Goal: Complete application form

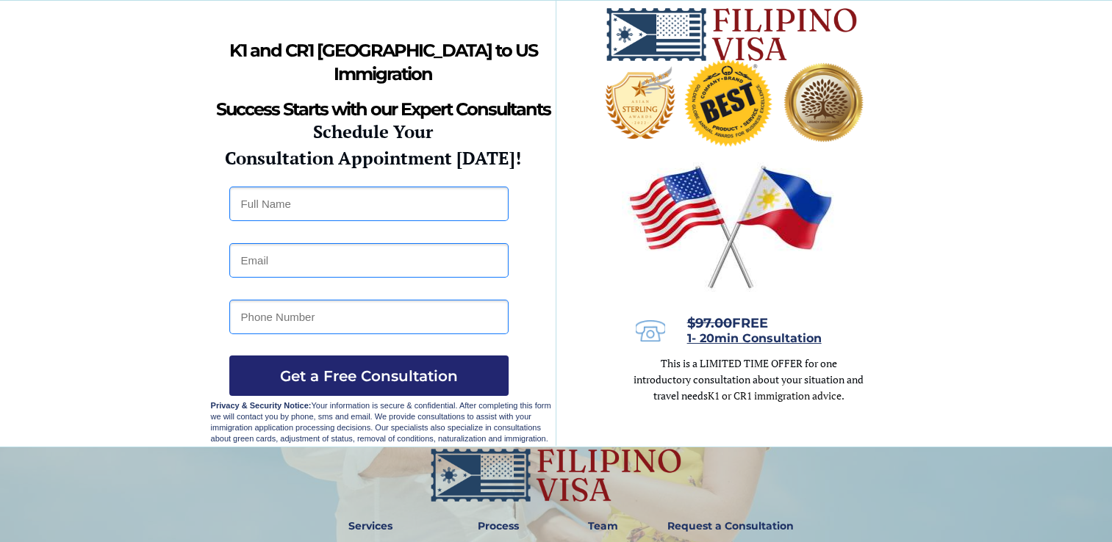
click at [437, 207] on input "text" at bounding box center [368, 204] width 279 height 35
type input "Montila"
type input "zhowiefernandez18@yahoo.com"
click at [367, 198] on input "Montila" at bounding box center [368, 204] width 279 height 35
type input "mayluz sophia m fernandez"
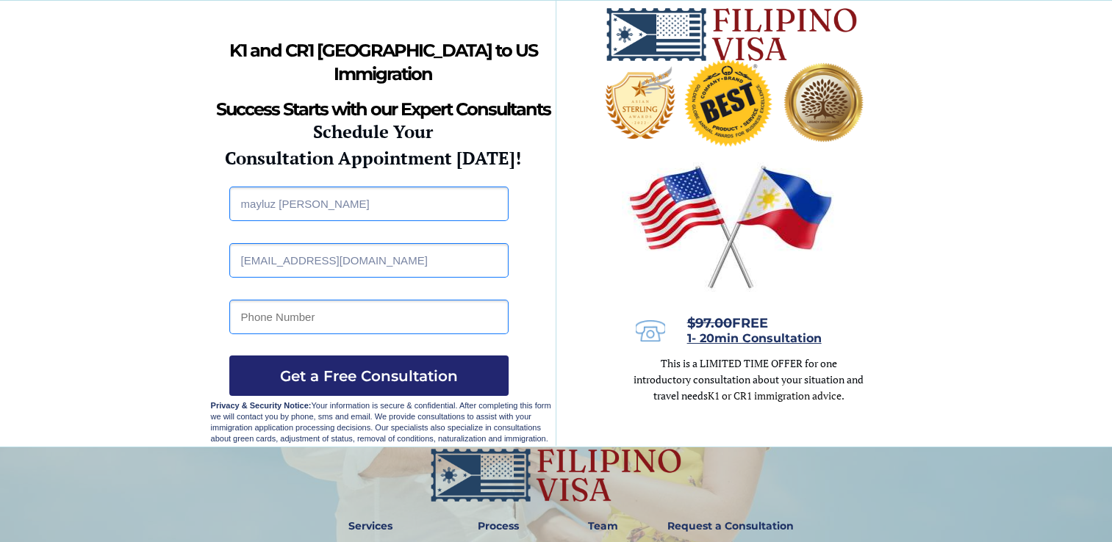
click at [372, 315] on input "tel" at bounding box center [368, 317] width 279 height 35
click at [243, 317] on input "08287184370" at bounding box center [368, 317] width 279 height 35
click at [247, 315] on input "08287184370" at bounding box center [368, 317] width 279 height 35
type input "8287184370"
click at [315, 378] on span "Get a Free Consultation" at bounding box center [368, 376] width 279 height 18
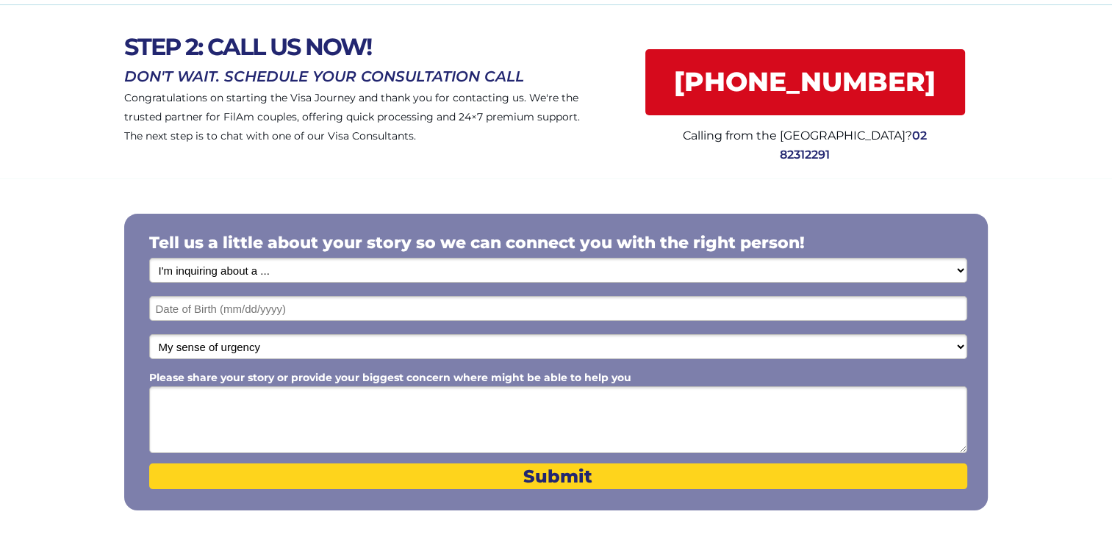
scroll to position [104, 0]
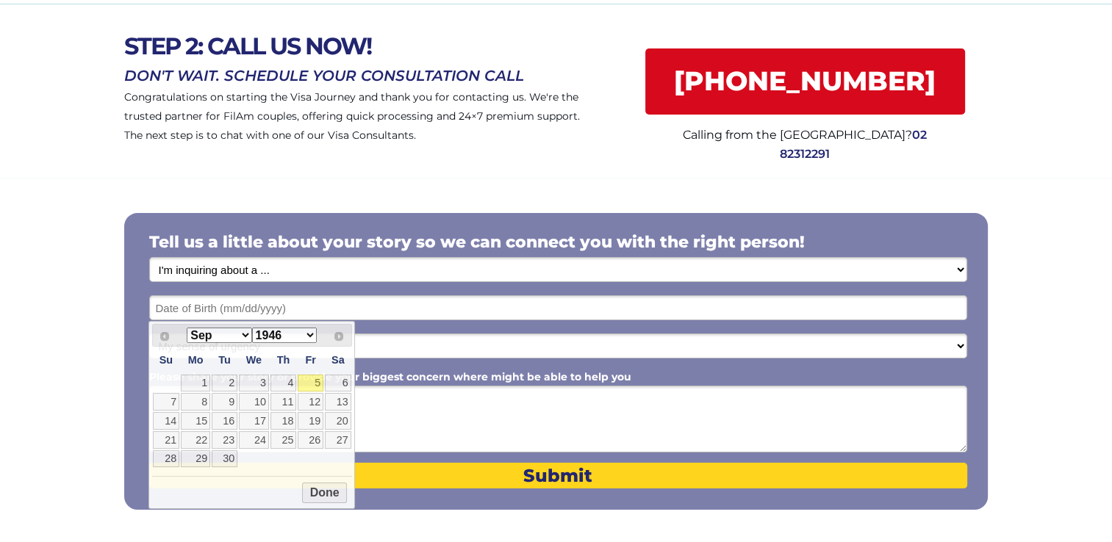
click at [454, 303] on input "text" at bounding box center [558, 307] width 818 height 25
click at [462, 273] on select "I'm inquiring about a ... I don't know or other services Retirement Visa for Th…" at bounding box center [558, 269] width 818 height 25
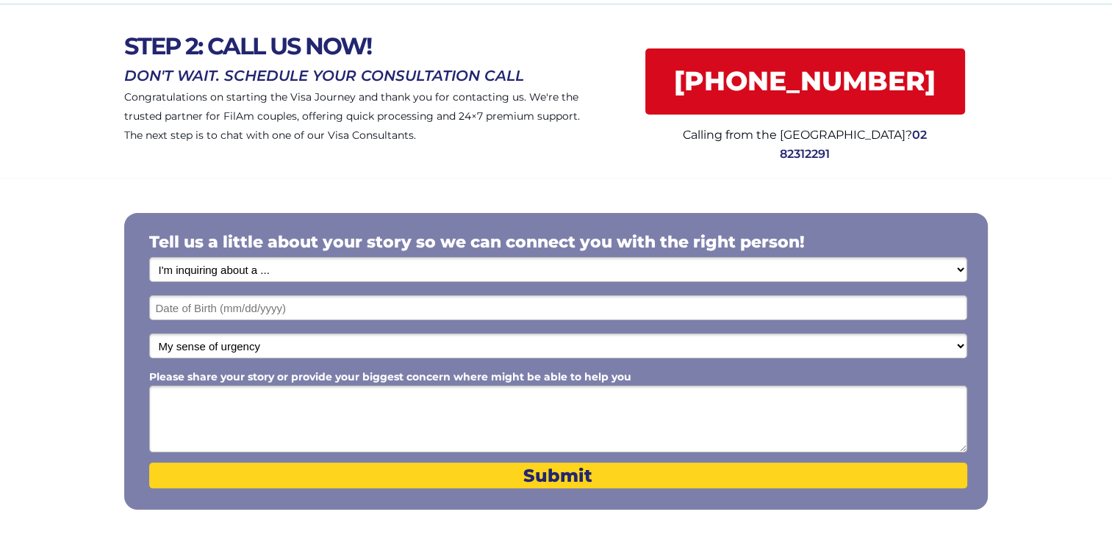
select select "1793"
click at [149, 257] on select "I'm inquiring about a ... I don't know or other services Retirement Visa for Th…" at bounding box center [558, 269] width 818 height 25
click at [388, 298] on input "text" at bounding box center [558, 307] width 818 height 25
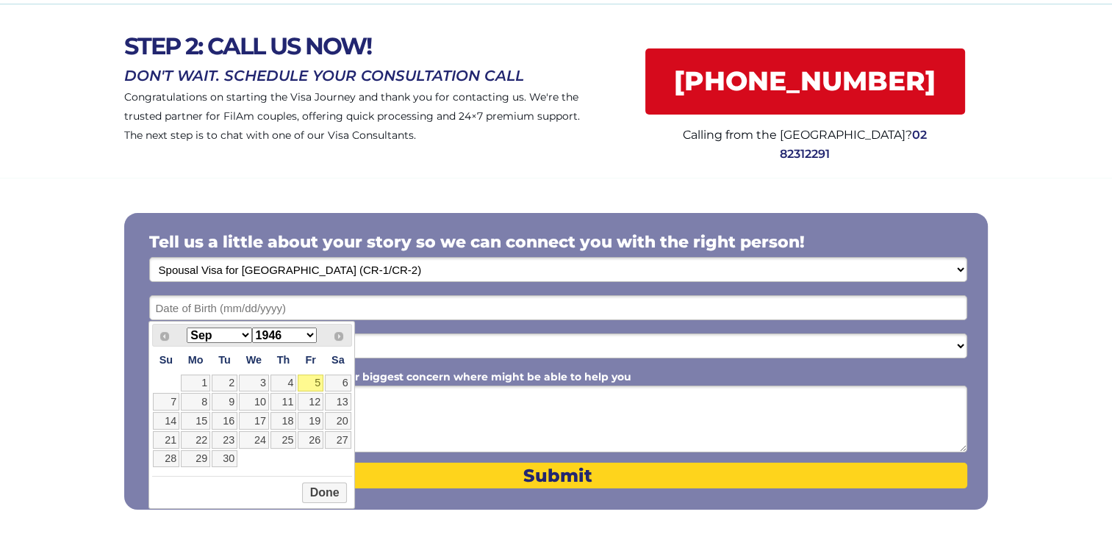
click at [229, 336] on select "Jan Feb Mar Apr May Jun [DATE] Aug Sep Oct Nov Dec" at bounding box center [219, 335] width 65 height 15
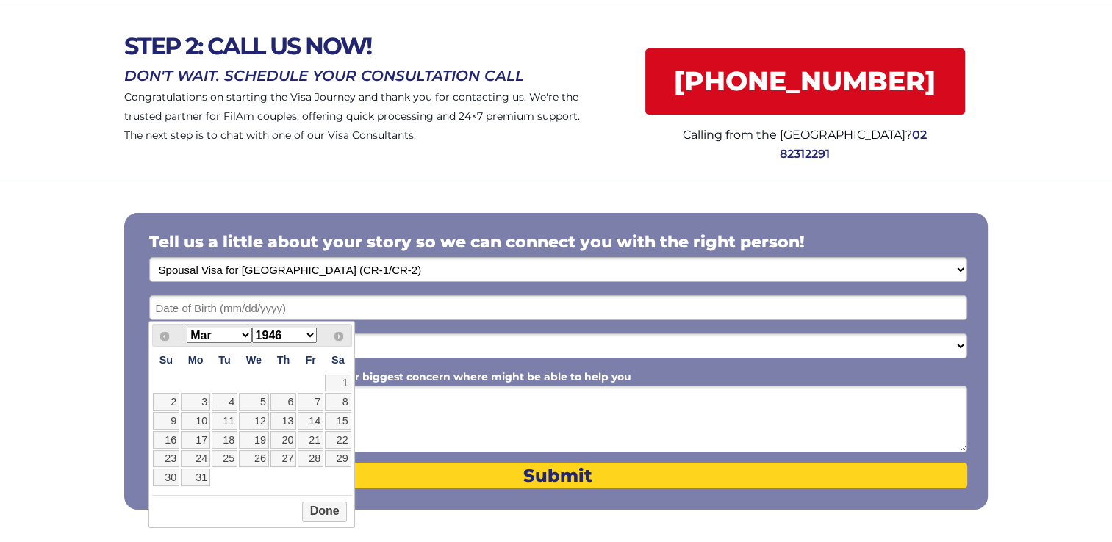
click at [279, 337] on select "1946 1947 1948 1949 1950 1951 1952 1953 1954 1955 1956 1957 1958 1959 1960 1961…" at bounding box center [284, 335] width 65 height 15
click at [168, 441] on link "18" at bounding box center [166, 440] width 27 height 18
type input "[DATE]"
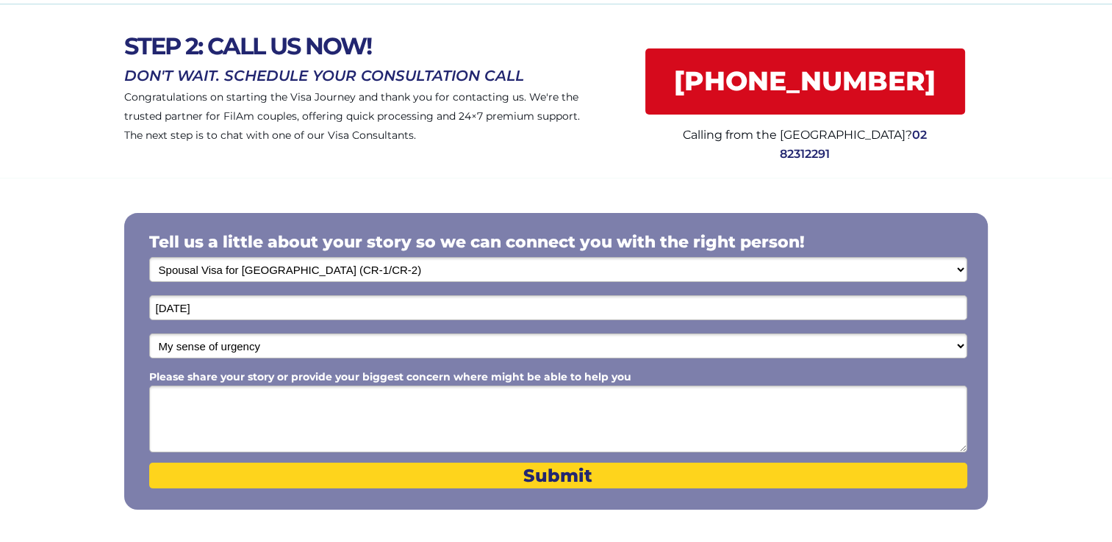
click at [273, 423] on textarea "Please share your story or provide your biggest concern where might be able to …" at bounding box center [558, 419] width 818 height 67
click at [382, 15] on div at bounding box center [556, 90] width 1112 height 173
click at [606, 90] on div at bounding box center [556, 90] width 1112 height 173
click at [655, 341] on select "My sense of urgency Low Priority - I'm just looking Medium High Priority - I ne…" at bounding box center [558, 346] width 818 height 25
